Goal: Task Accomplishment & Management: Manage account settings

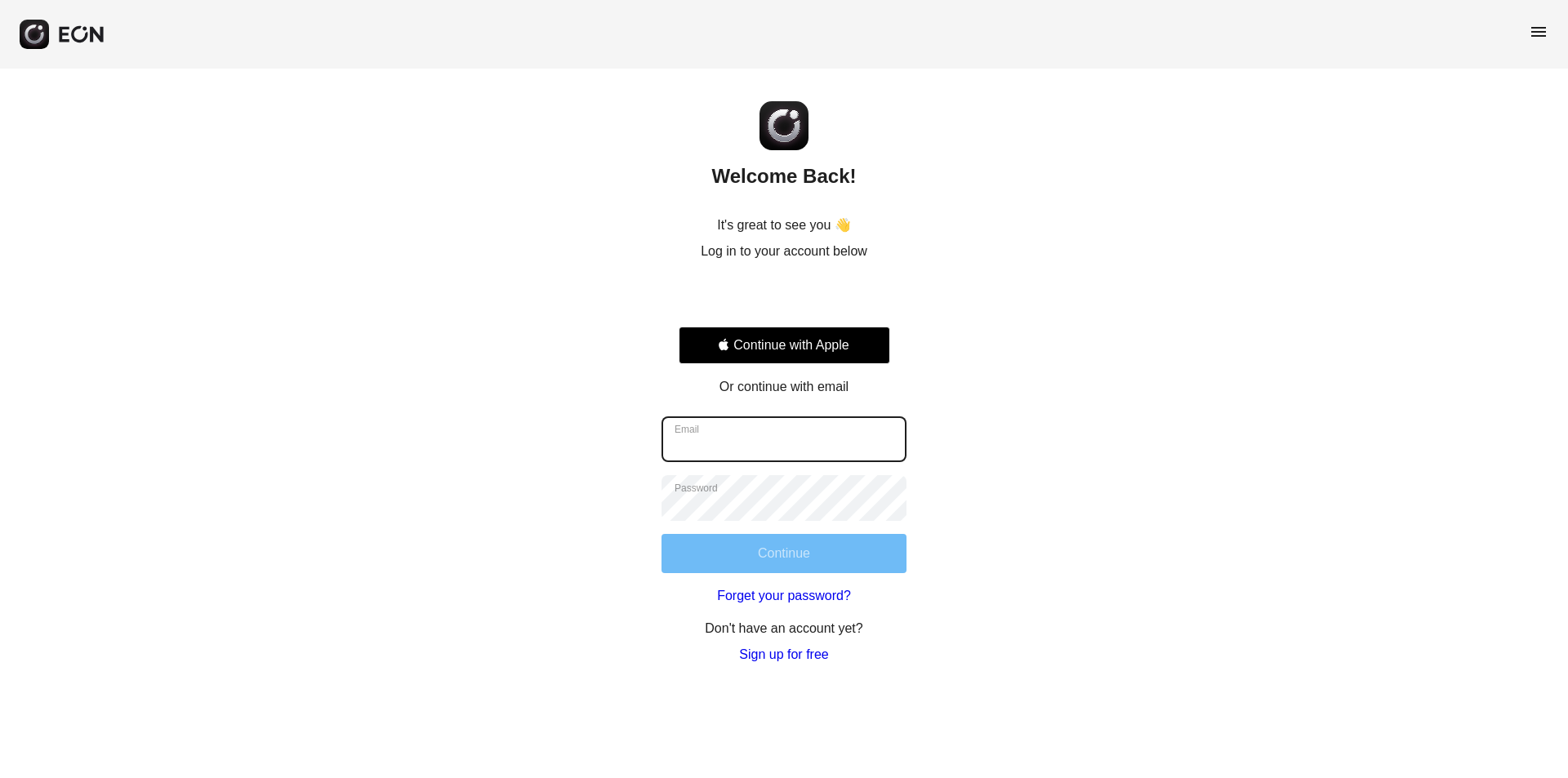
type input "**********"
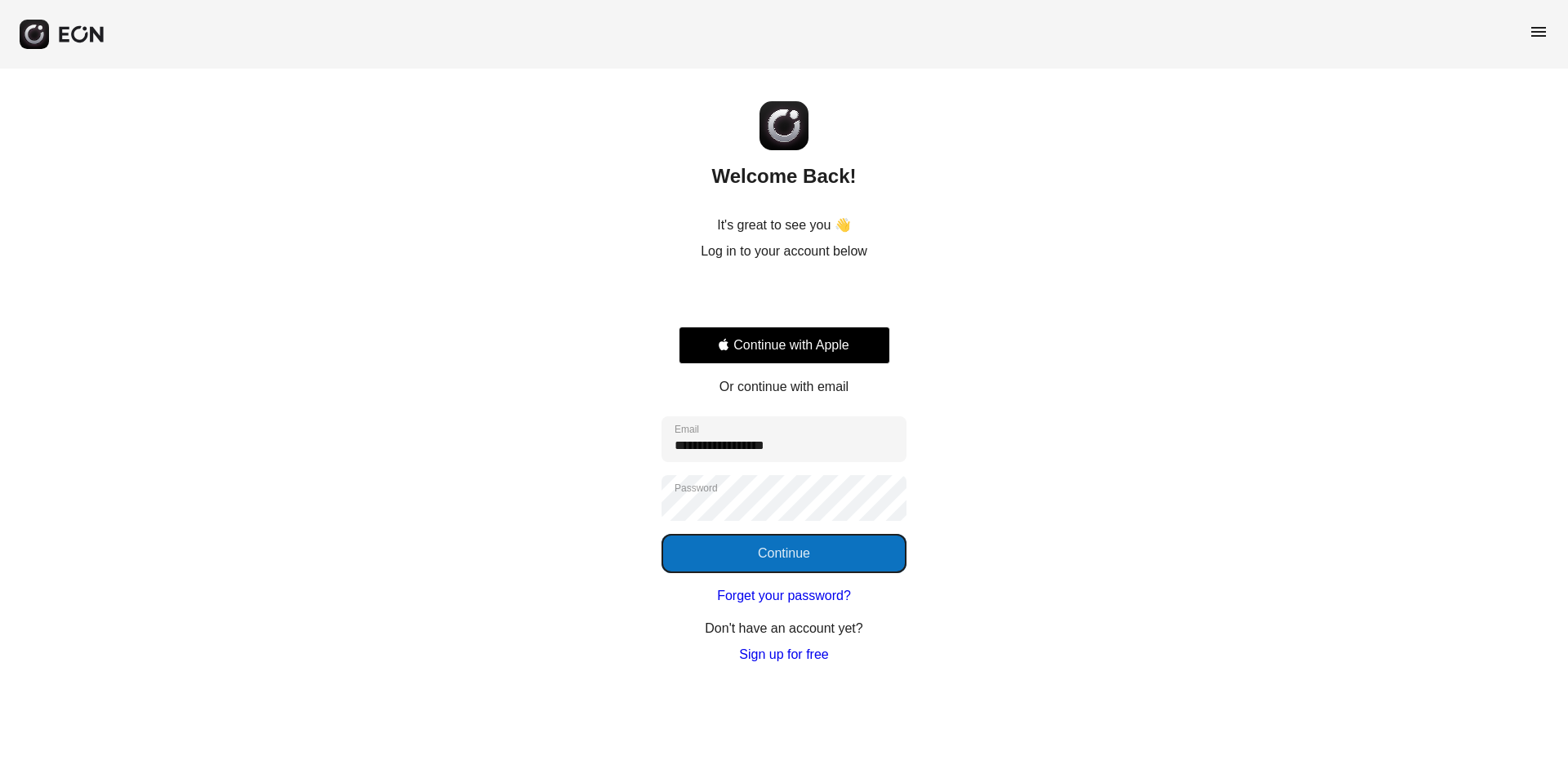
click at [762, 566] on button "Continue" at bounding box center [784, 554] width 245 height 39
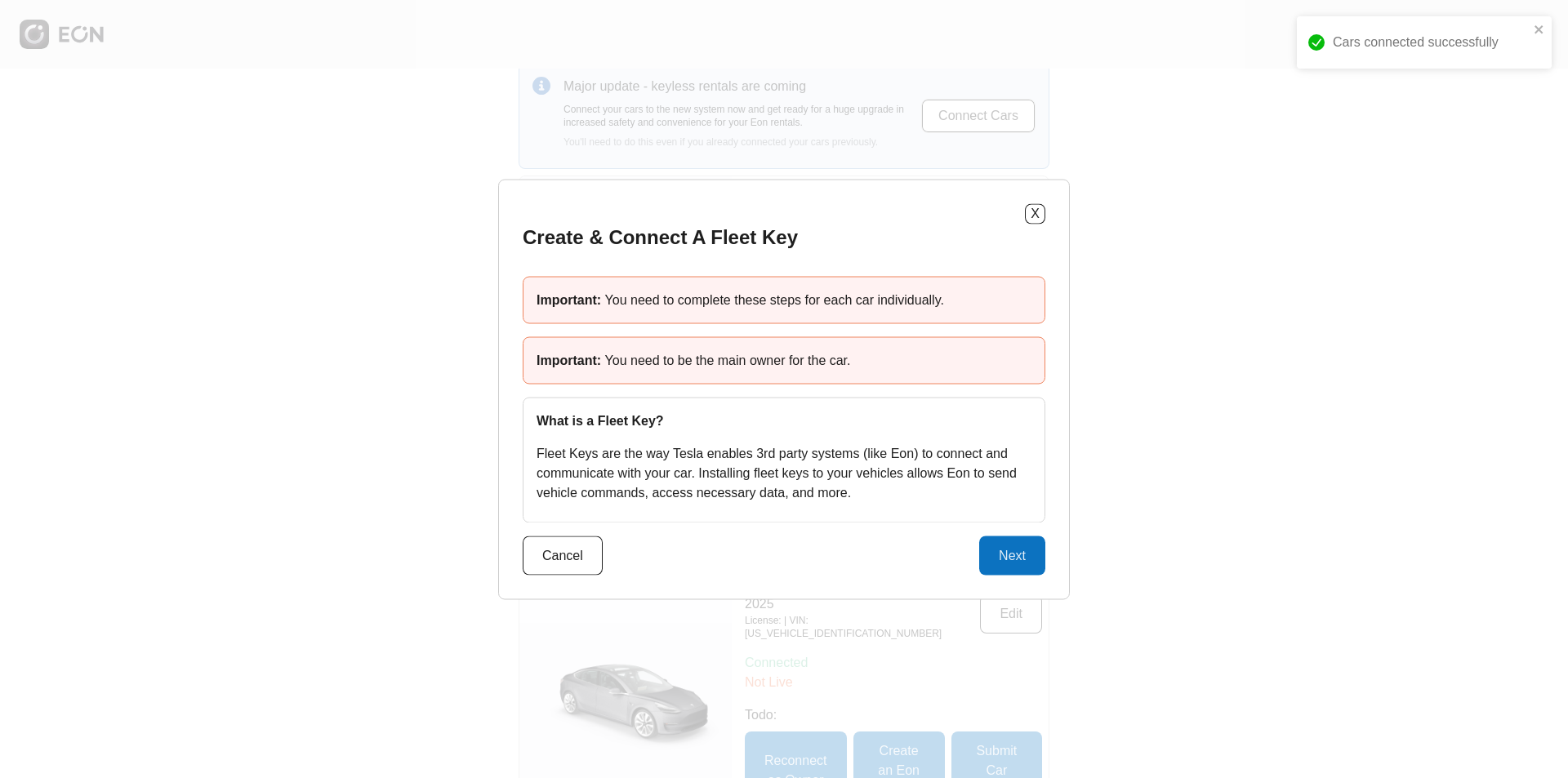
scroll to position [81, 0]
click at [1012, 547] on button "Next" at bounding box center [1012, 556] width 66 height 39
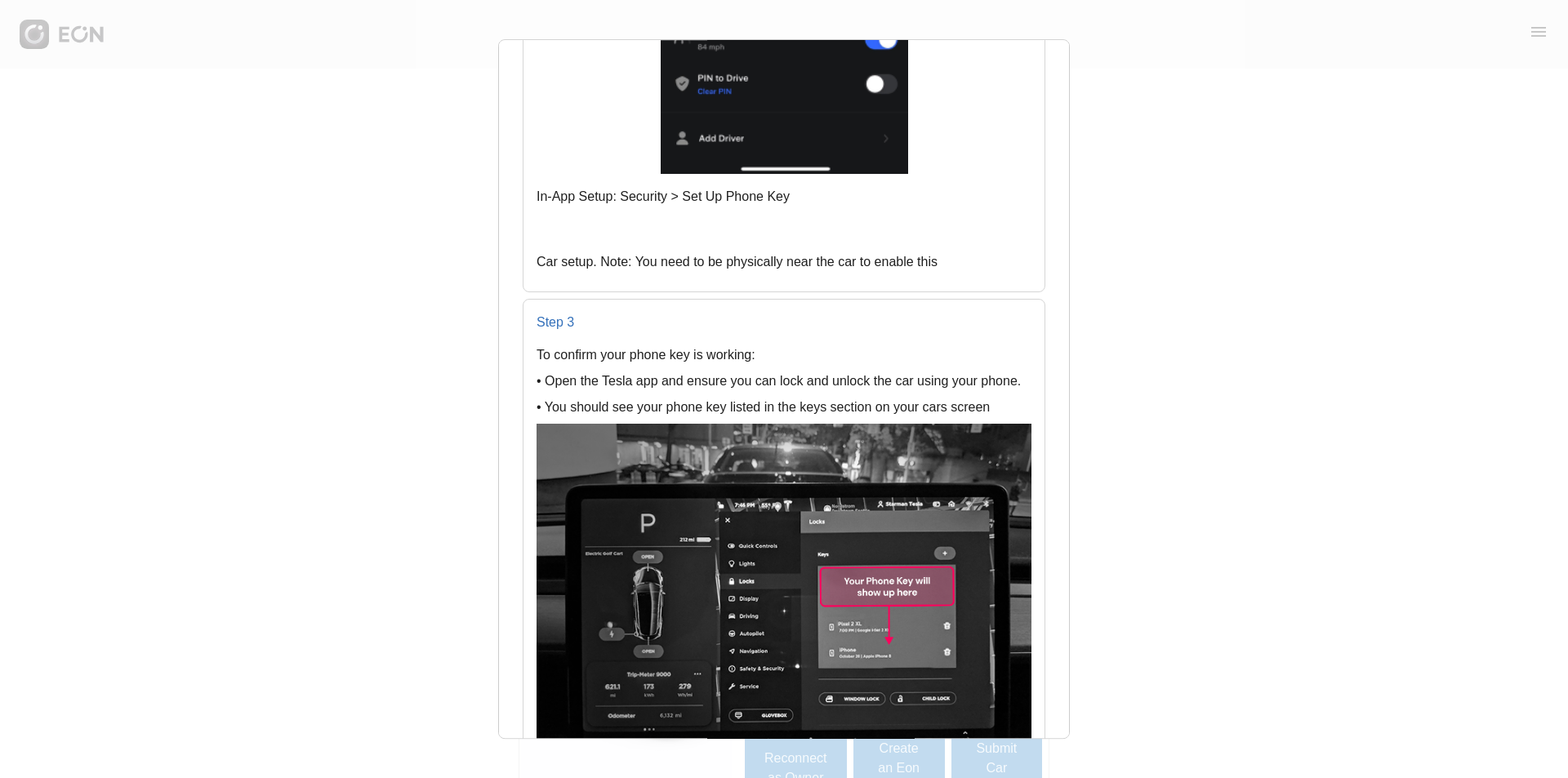
scroll to position [1878, 0]
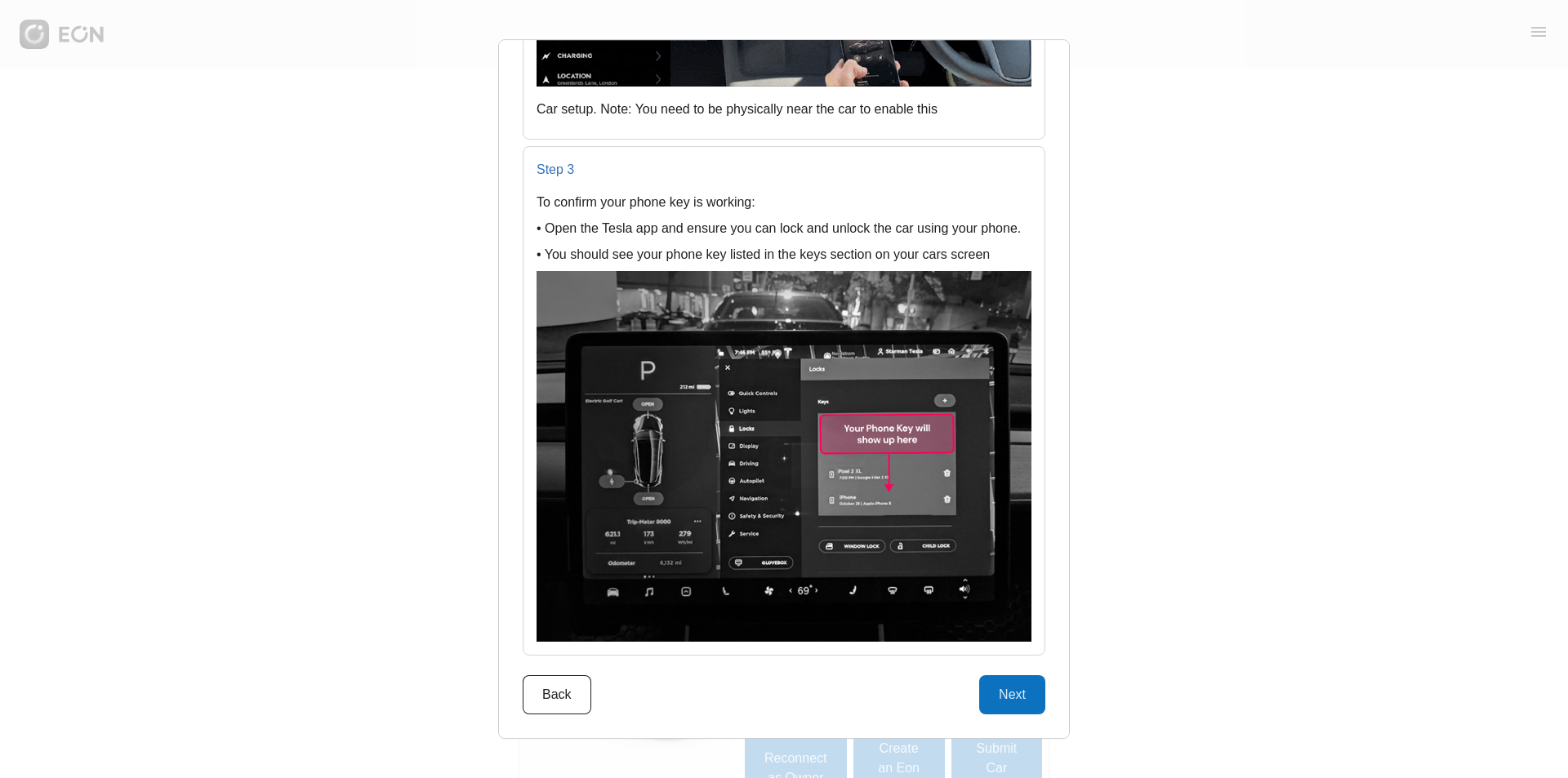
click at [1003, 719] on div "X Create & Connect A Fleet Key key Step 1: Create a Phone Key (Must be near veh…" at bounding box center [784, 390] width 571 height 701
click at [1021, 684] on button "Next" at bounding box center [1012, 695] width 66 height 39
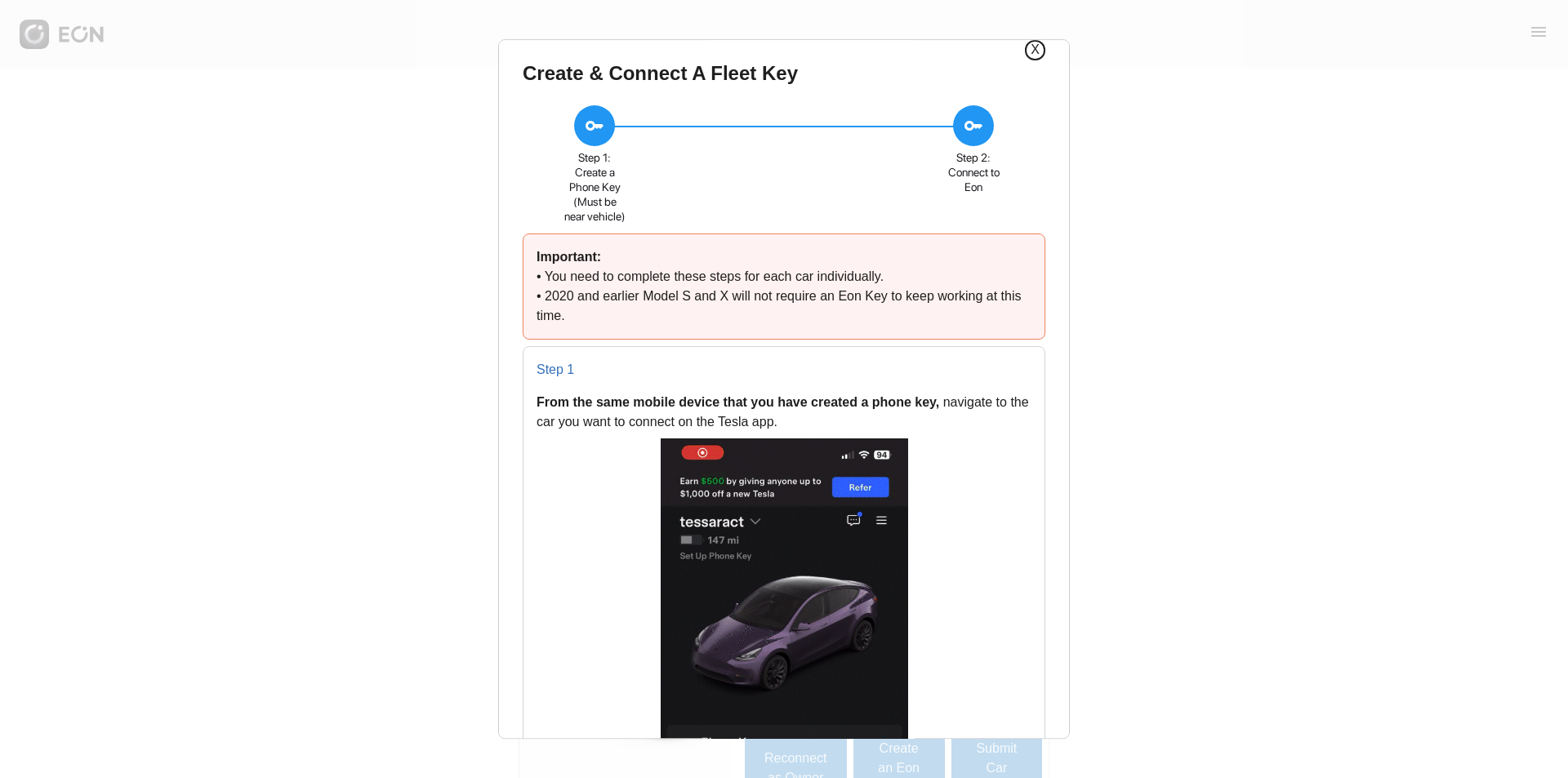
click at [1038, 50] on button "X" at bounding box center [1035, 50] width 21 height 21
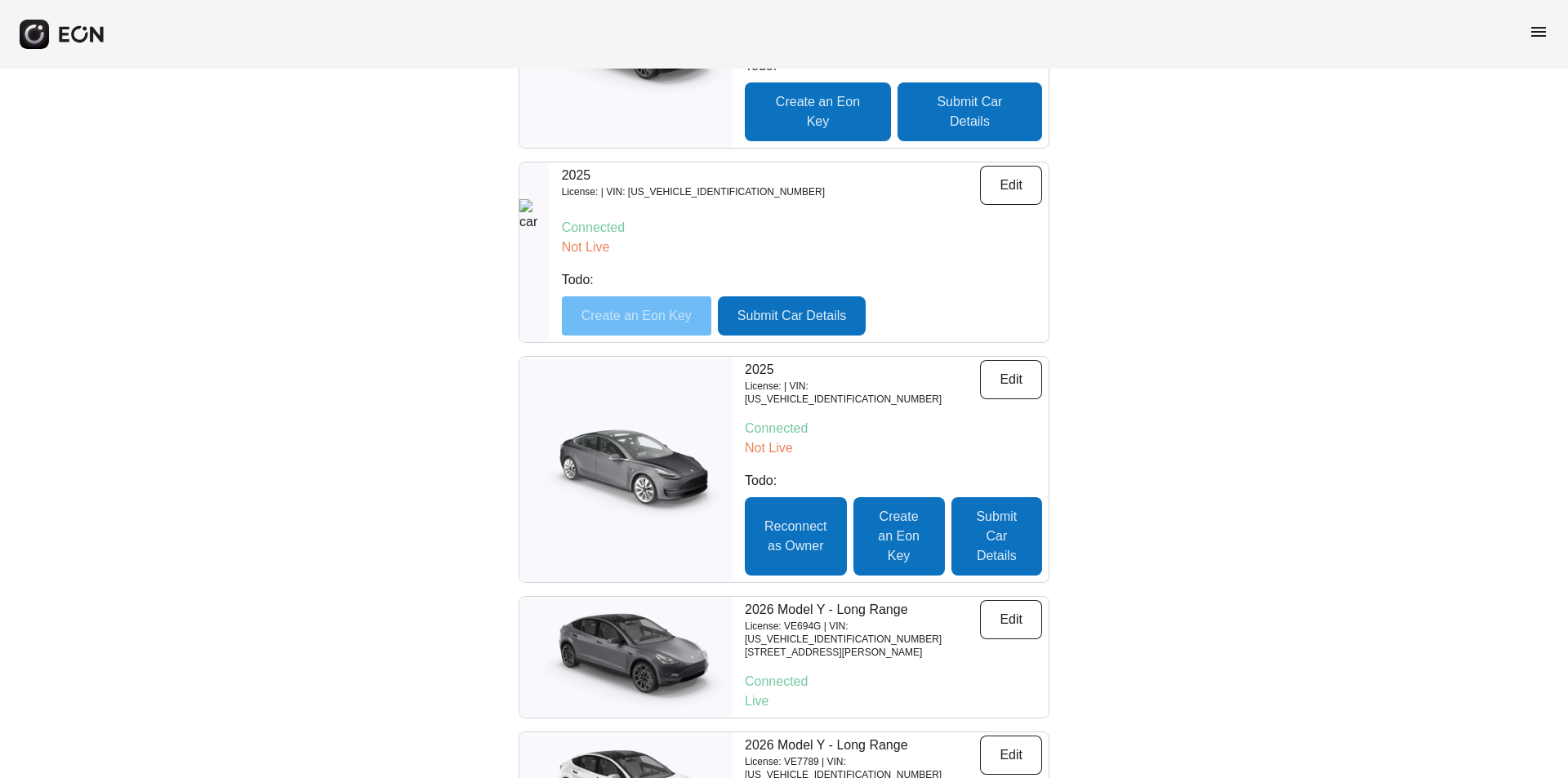
scroll to position [0, 0]
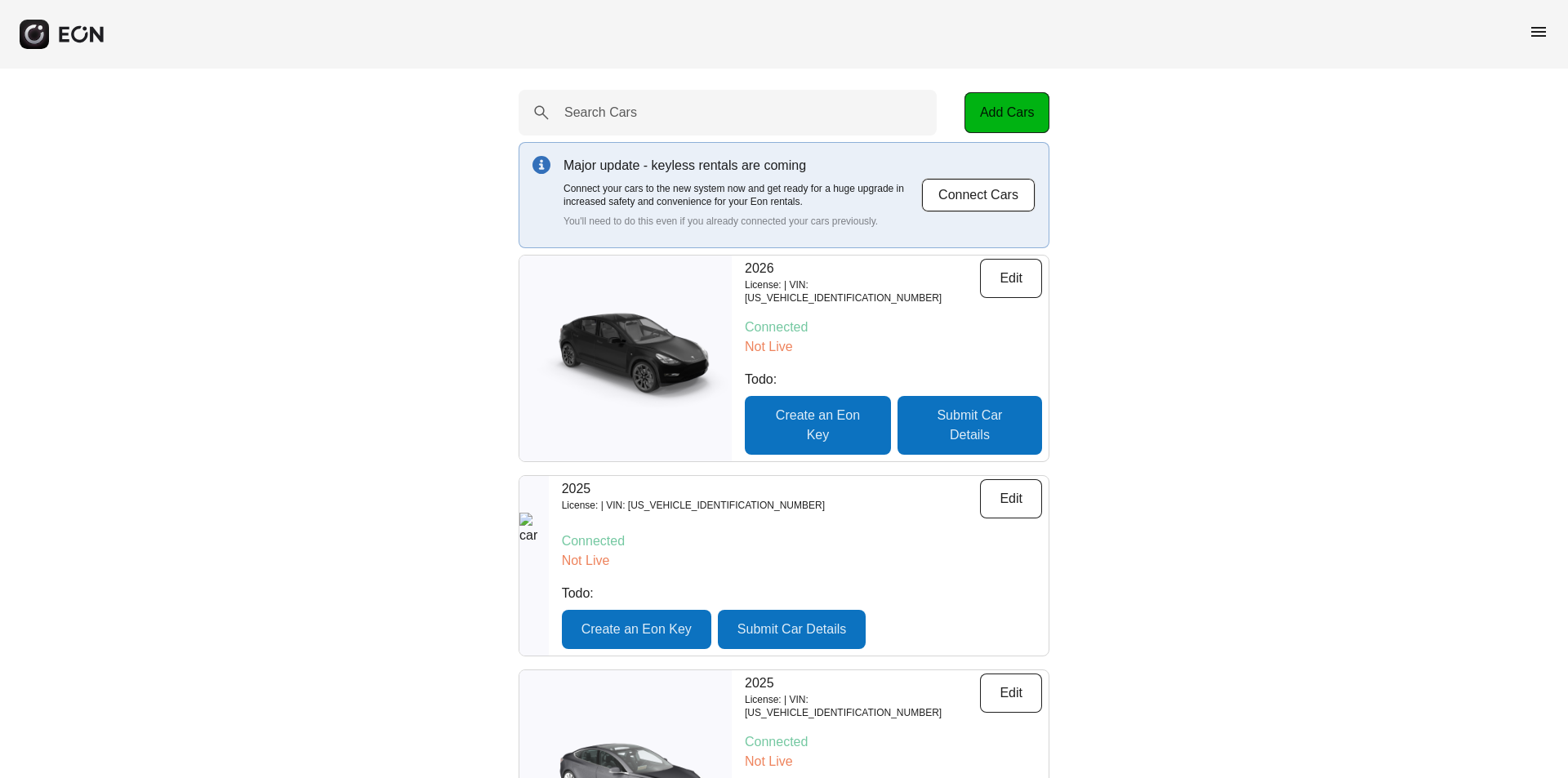
click at [805, 532] on p "Connected" at bounding box center [801, 542] width 480 height 20
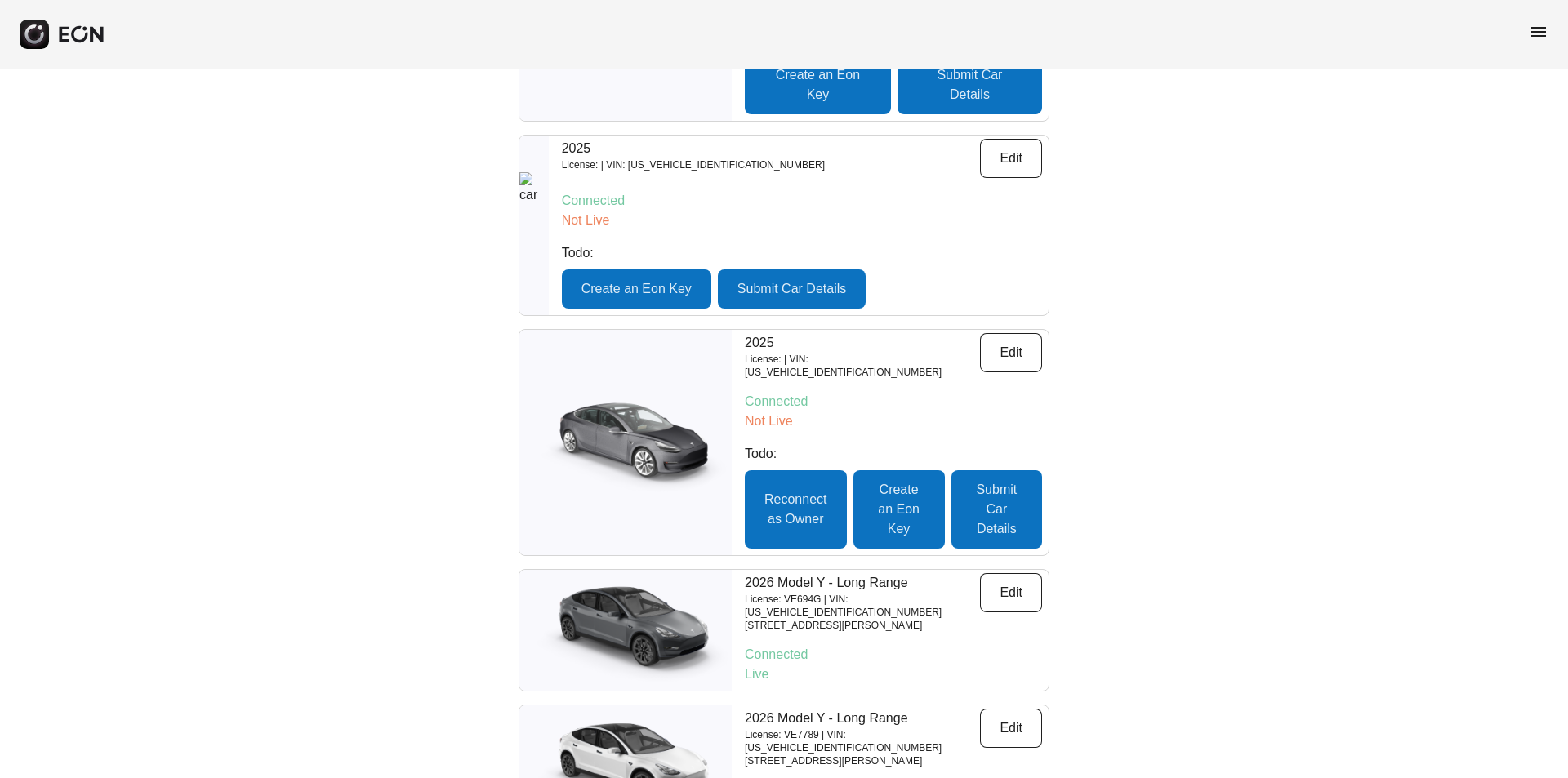
scroll to position [372, 0]
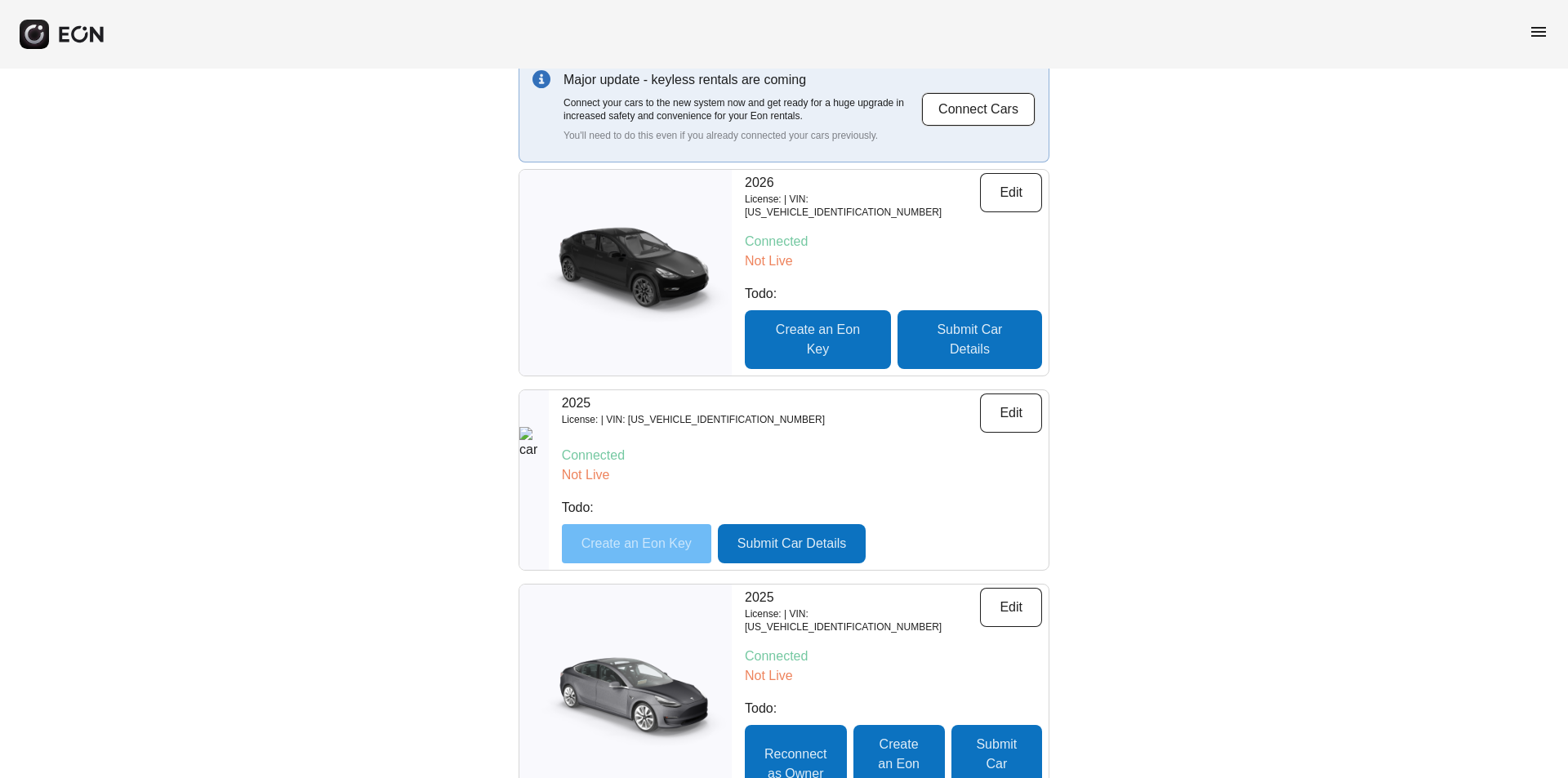
scroll to position [45, 0]
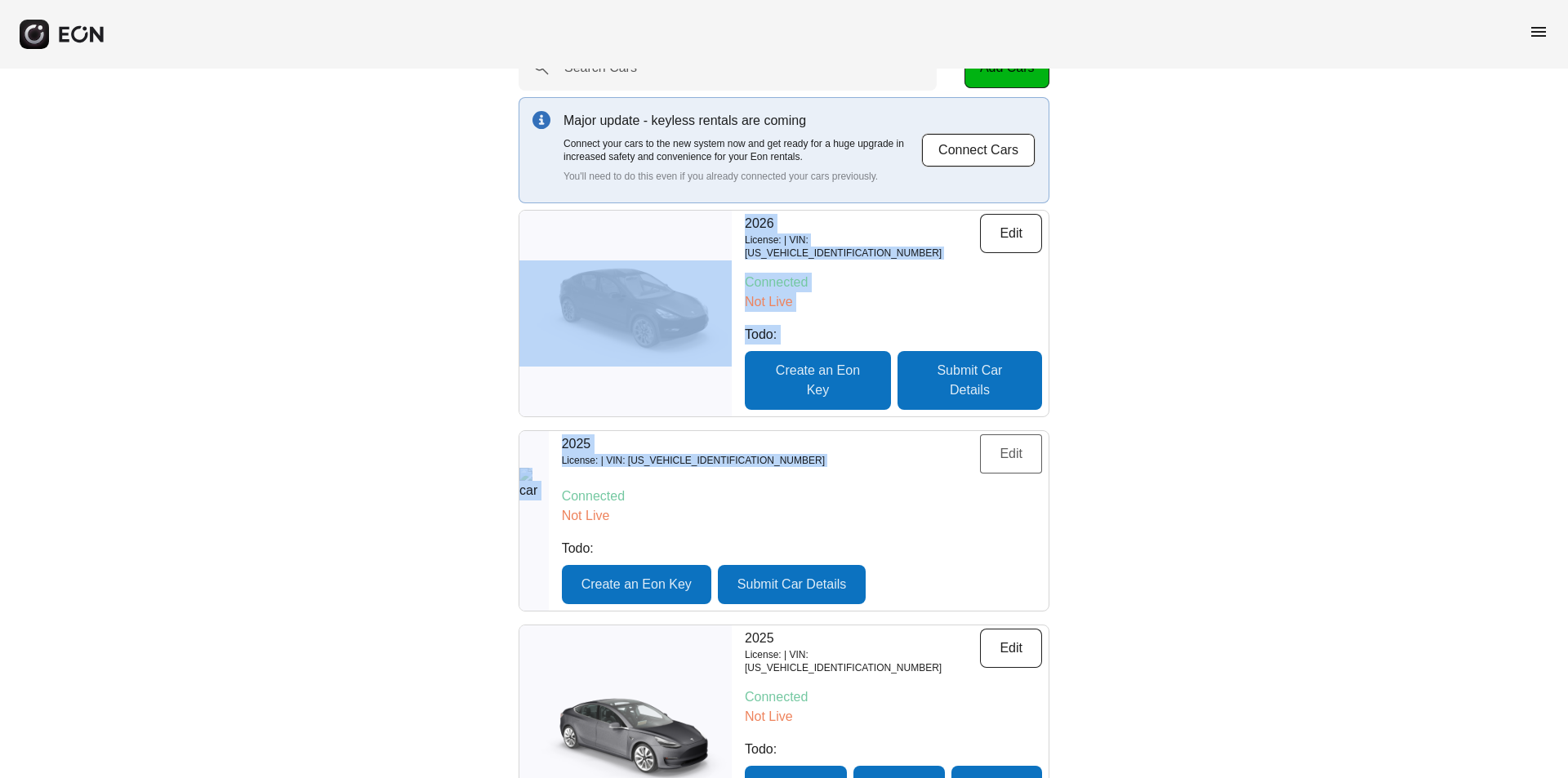
drag, startPoint x: 456, startPoint y: 300, endPoint x: 1011, endPoint y: 436, distance: 571.4
click at [1002, 434] on div "Search Cars Add Cars Major update - keyless rentals are coming Connect your car…" at bounding box center [784, 584] width 1568 height 1120
click at [1234, 465] on div "Search Cars Add Cars Major update - keyless rentals are coming Connect your car…" at bounding box center [784, 584] width 1568 height 1120
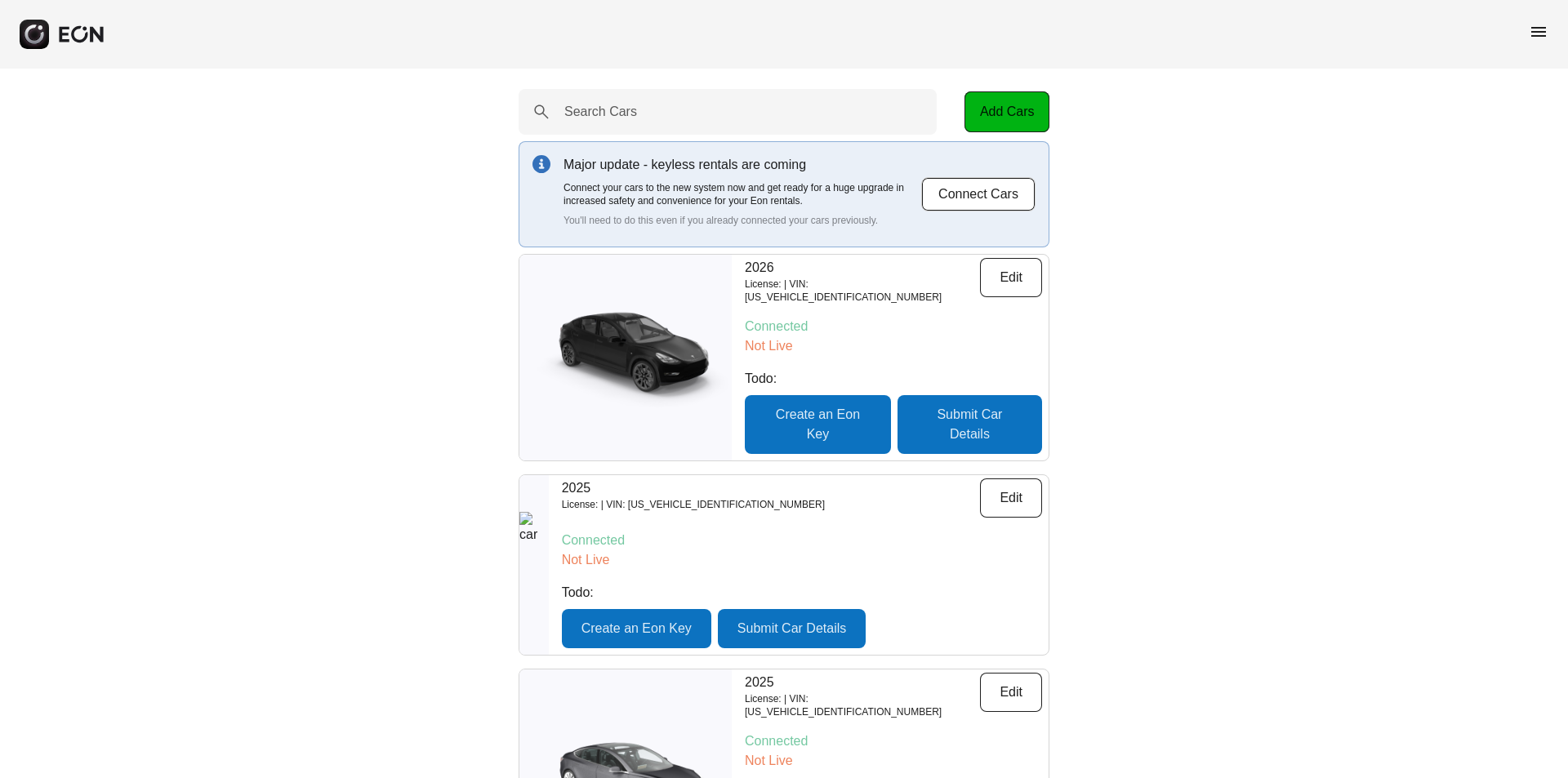
scroll to position [0, 0]
